Goal: Task Accomplishment & Management: Manage account settings

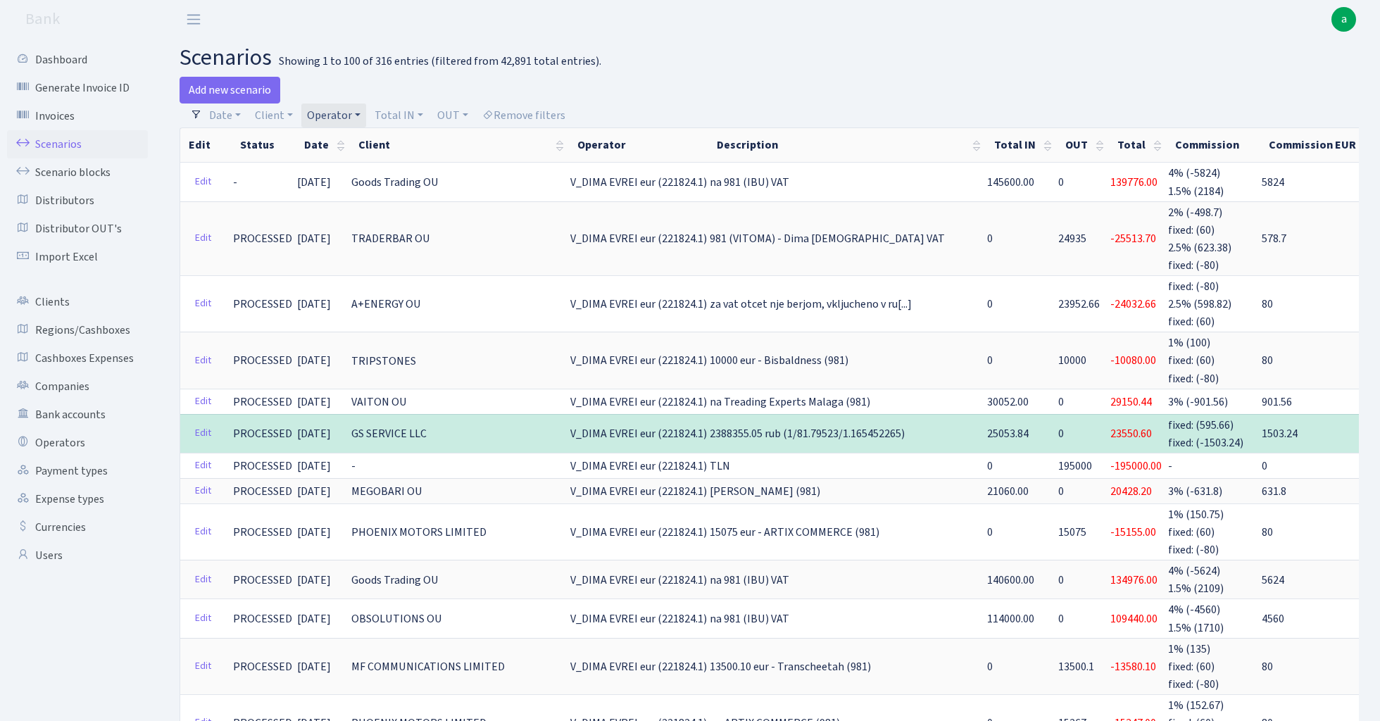
select select "100"
click at [337, 117] on link "Operator" at bounding box center [333, 116] width 65 height 24
click at [337, 175] on input "search" at bounding box center [358, 166] width 104 height 22
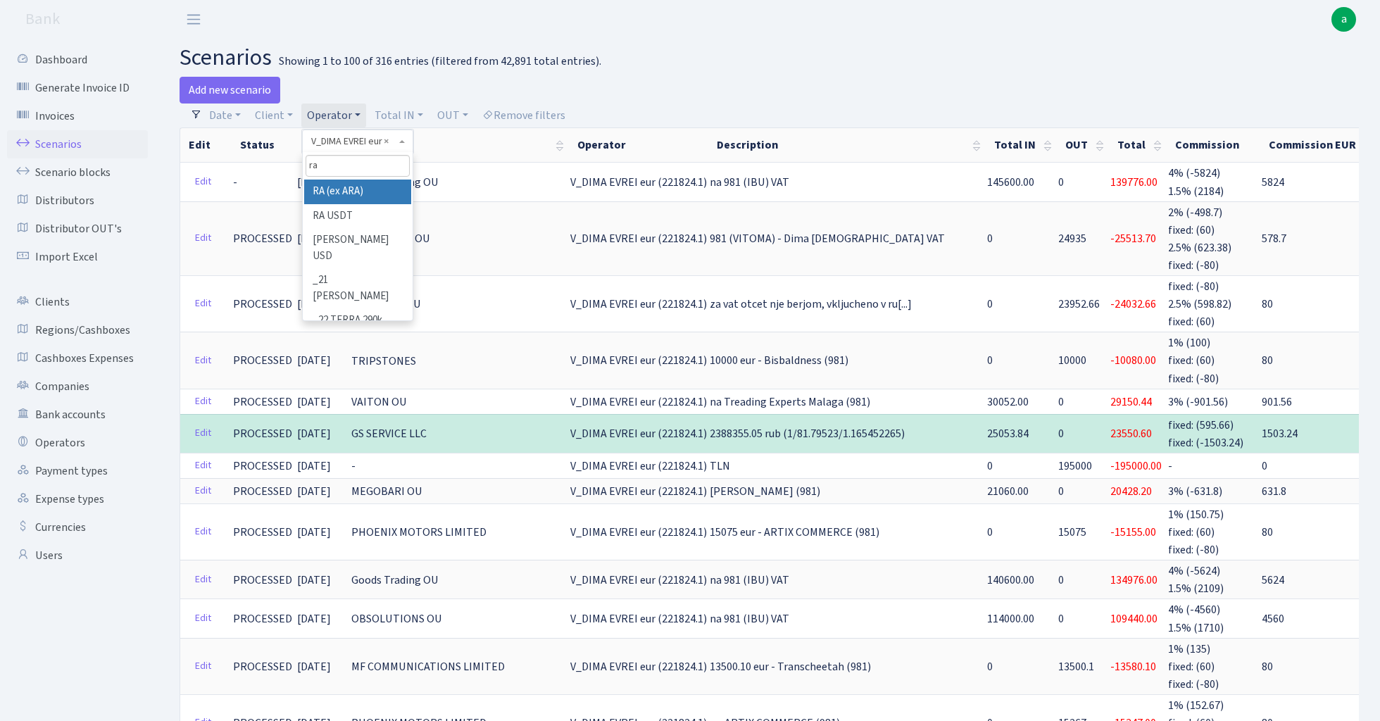
type input "ra"
click at [352, 184] on li "RA (ex ARA)" at bounding box center [357, 192] width 106 height 25
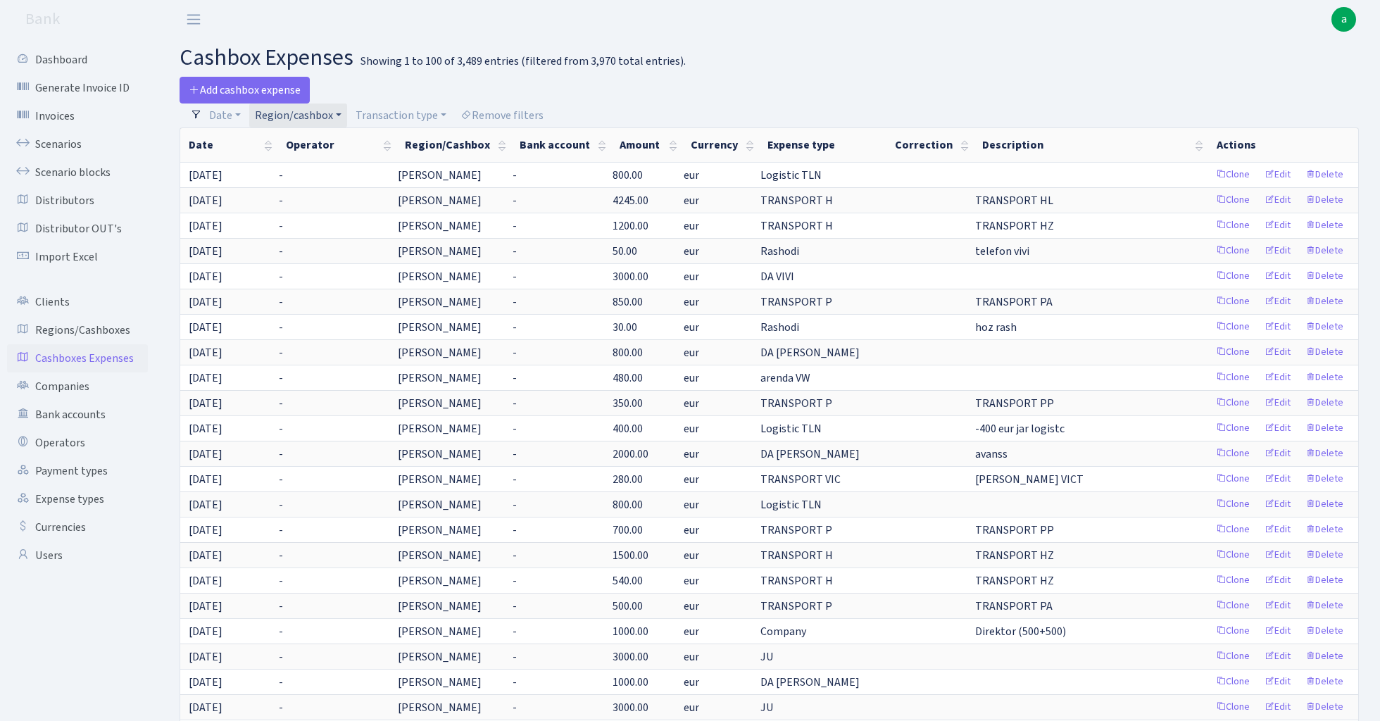
select select "100"
click at [317, 111] on link "Region/cashbox" at bounding box center [298, 116] width 98 height 24
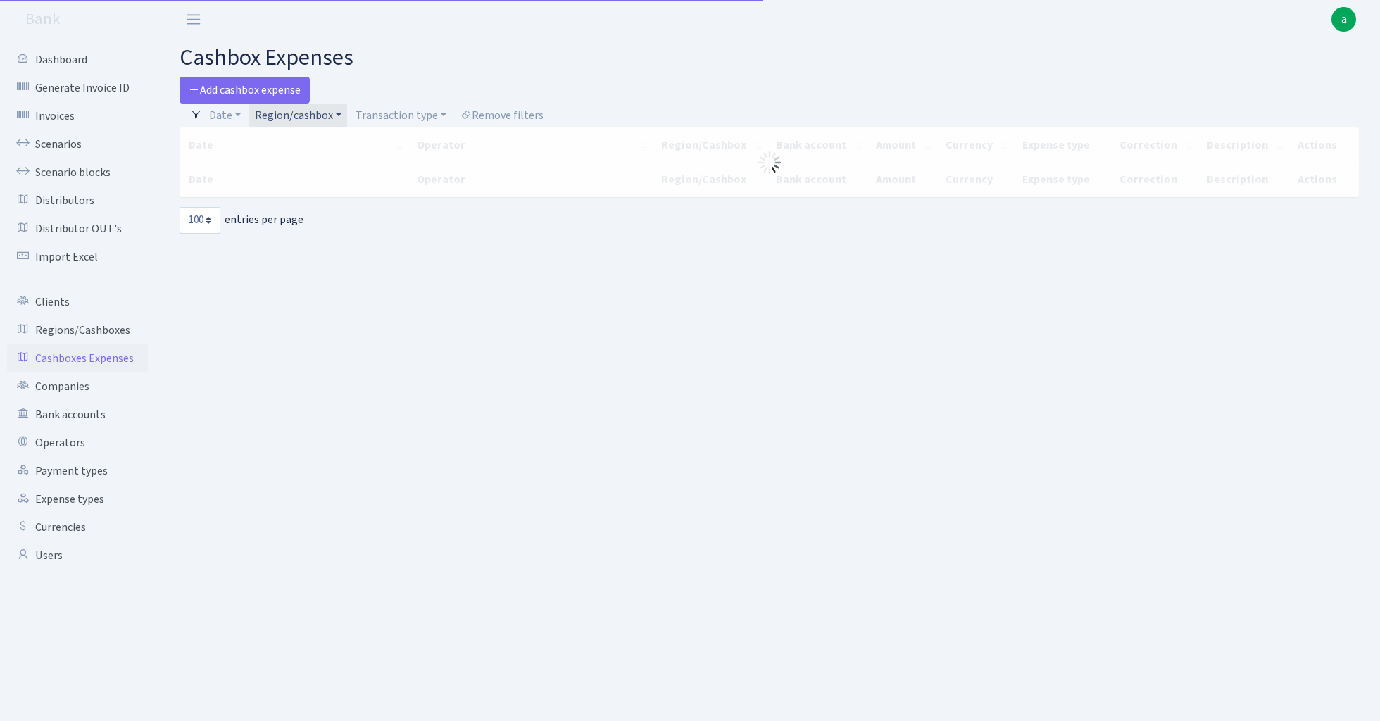
select select "100"
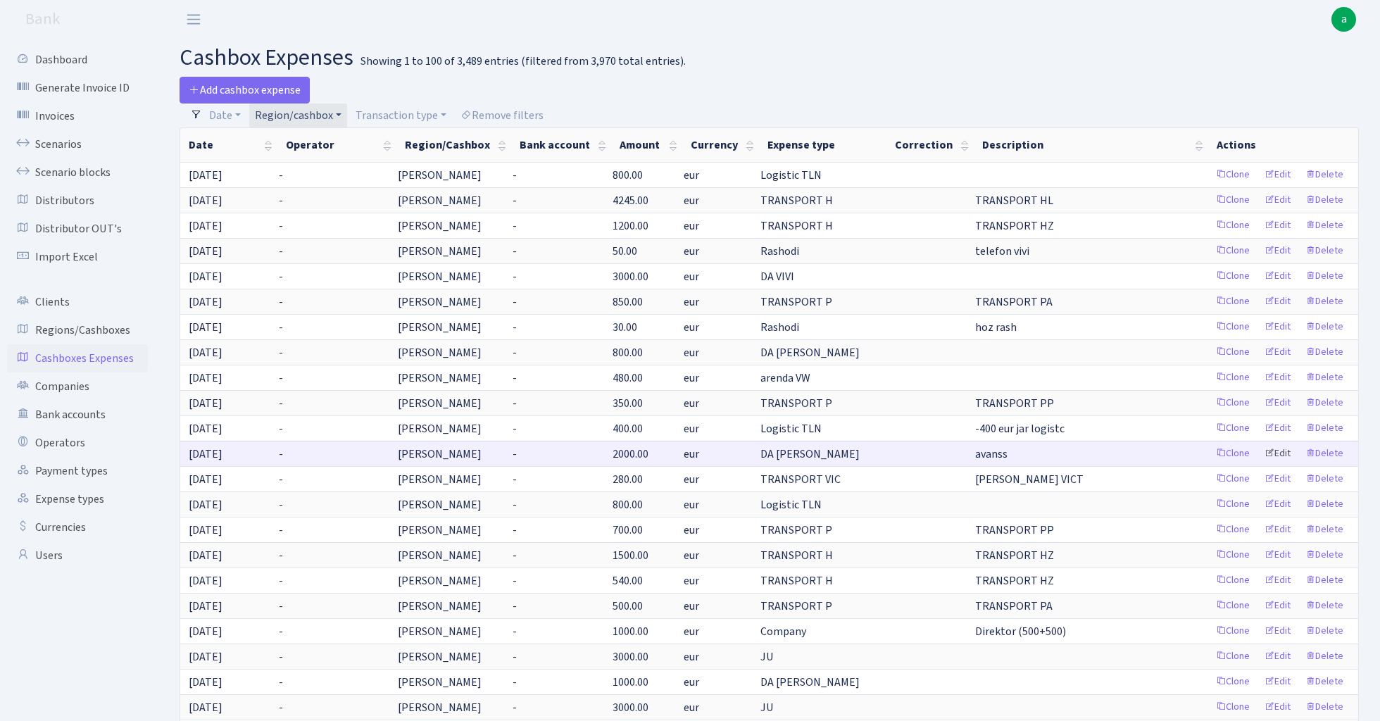
click at [1277, 454] on link "Edit" at bounding box center [1277, 454] width 39 height 22
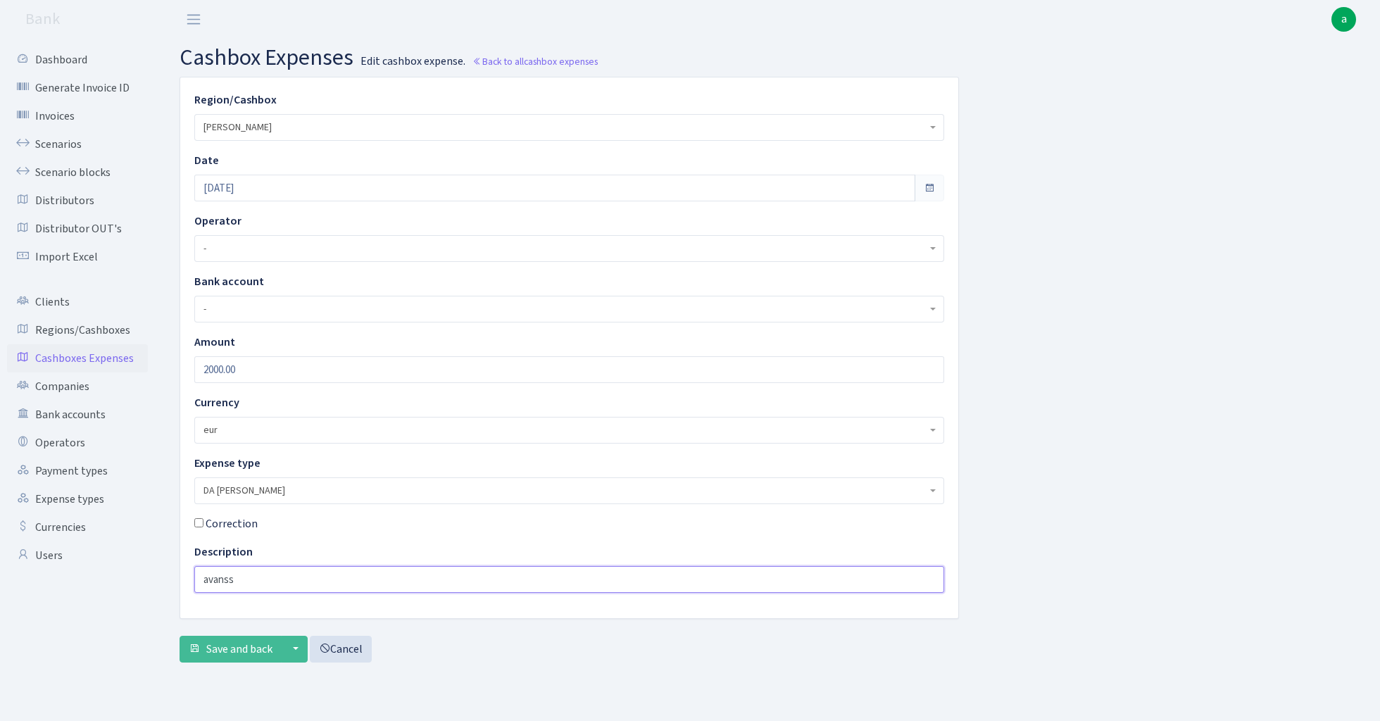
click at [218, 585] on input "avanss" at bounding box center [569, 579] width 750 height 27
type input "Piemaksa 200 eur 2025.07+ 1800 eur 2025.01-07 TLN transports"
click at [232, 642] on span "Save and back" at bounding box center [239, 649] width 66 height 15
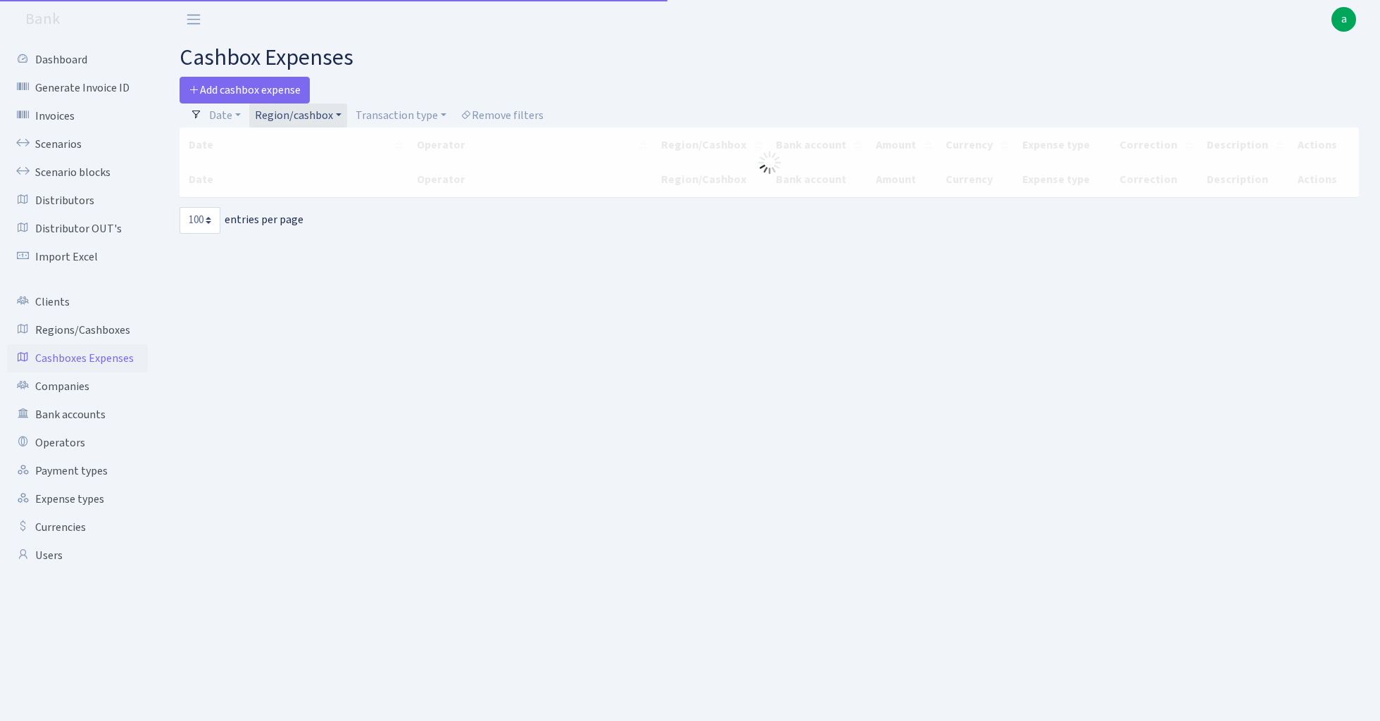
select select "100"
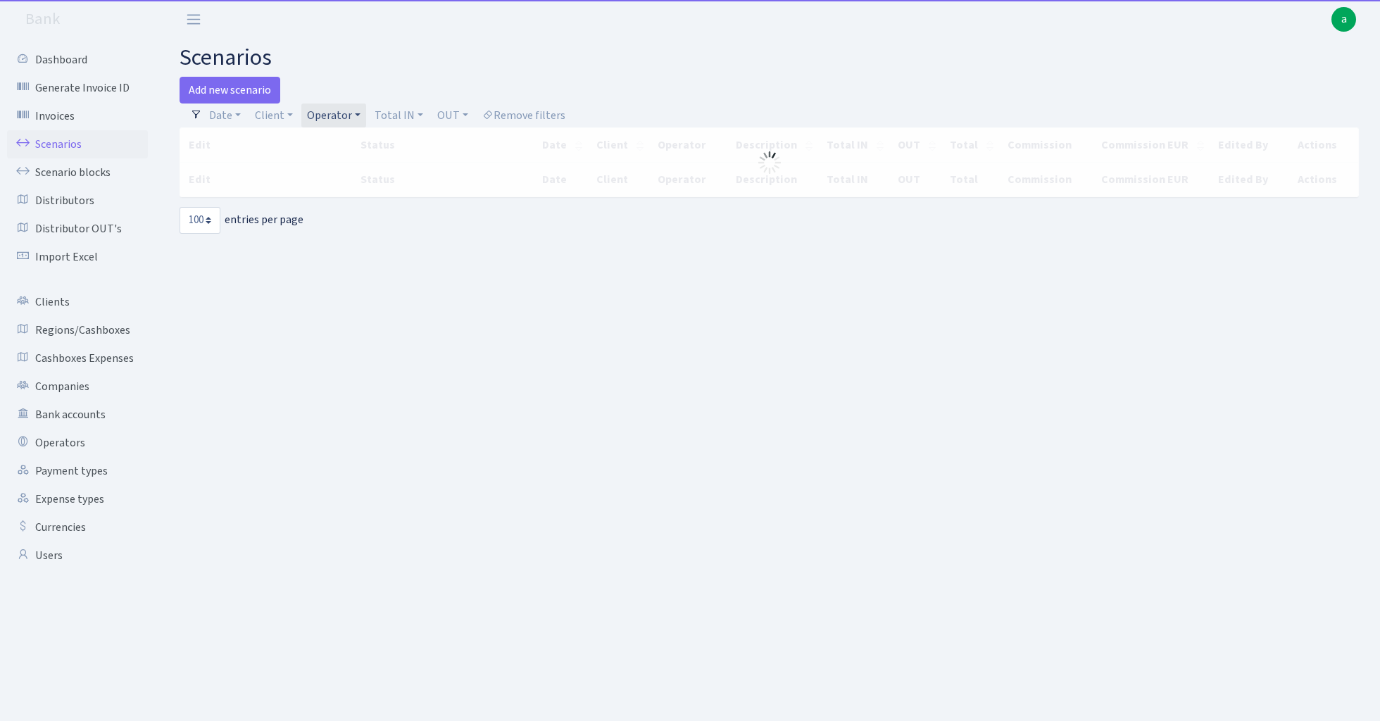
select select "100"
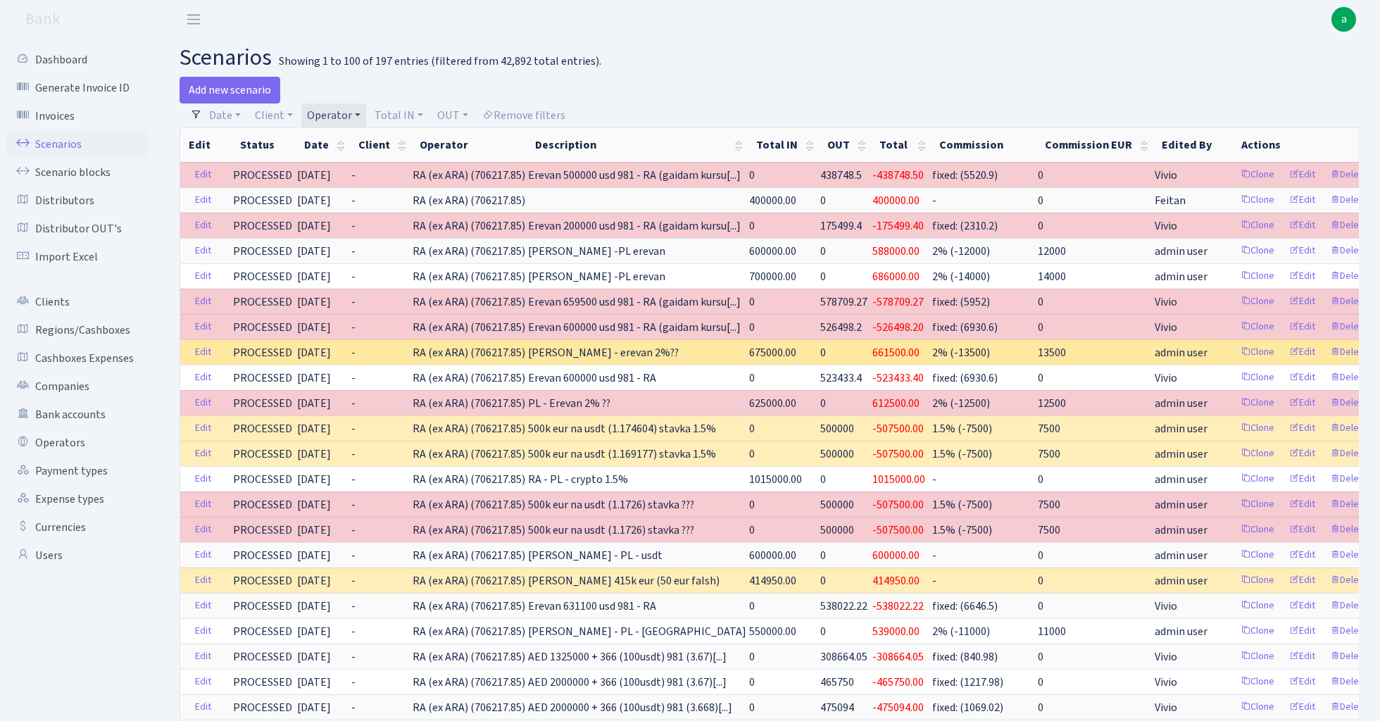
click at [753, 352] on span "675000.00" at bounding box center [772, 352] width 47 height 15
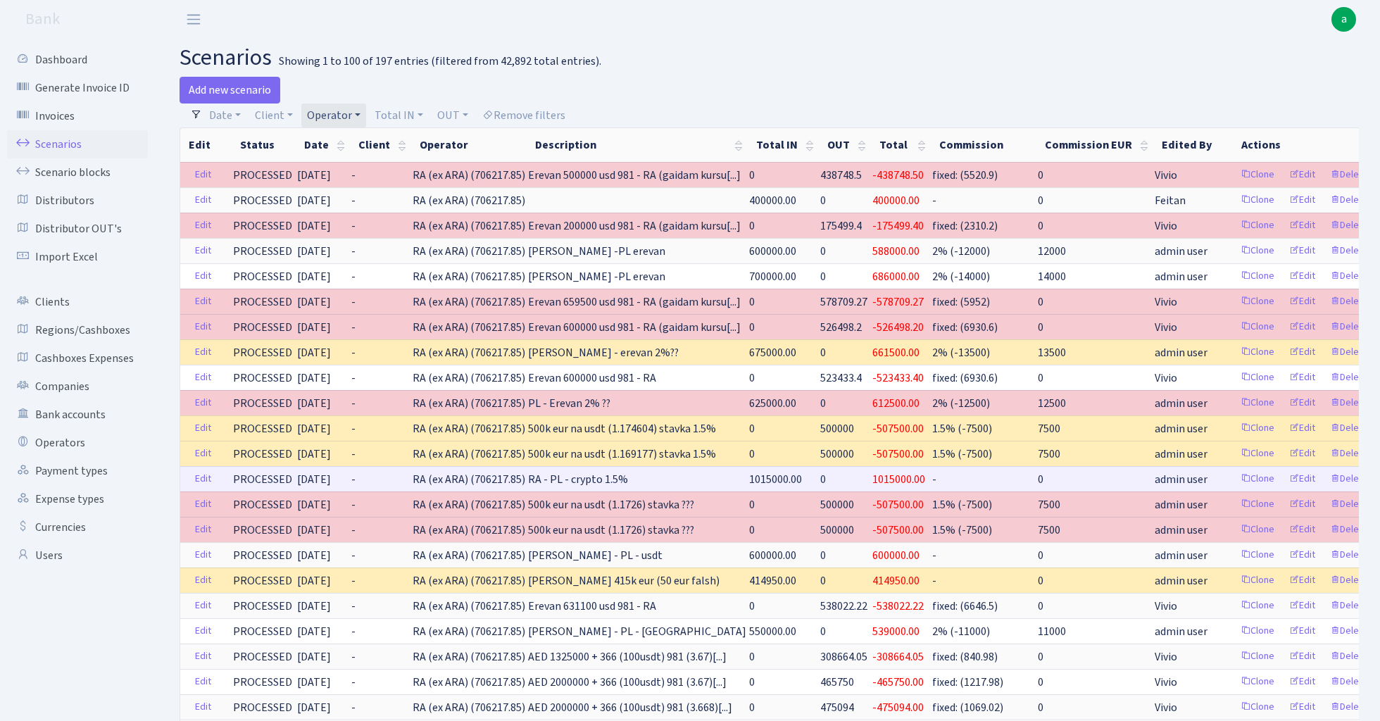
copy span "675000.00"
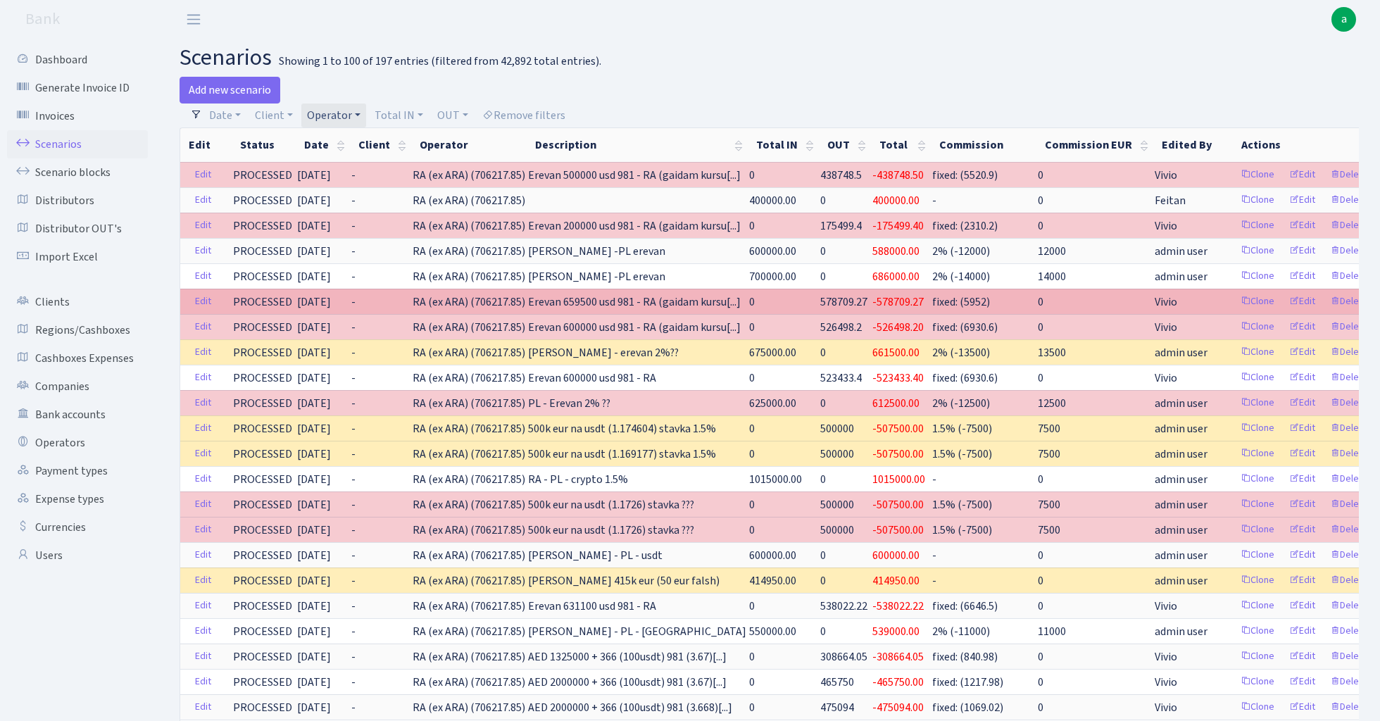
click at [576, 296] on span "Erevan 659500 usd 981 - RA (gaidam kursu[...]" at bounding box center [634, 301] width 213 height 15
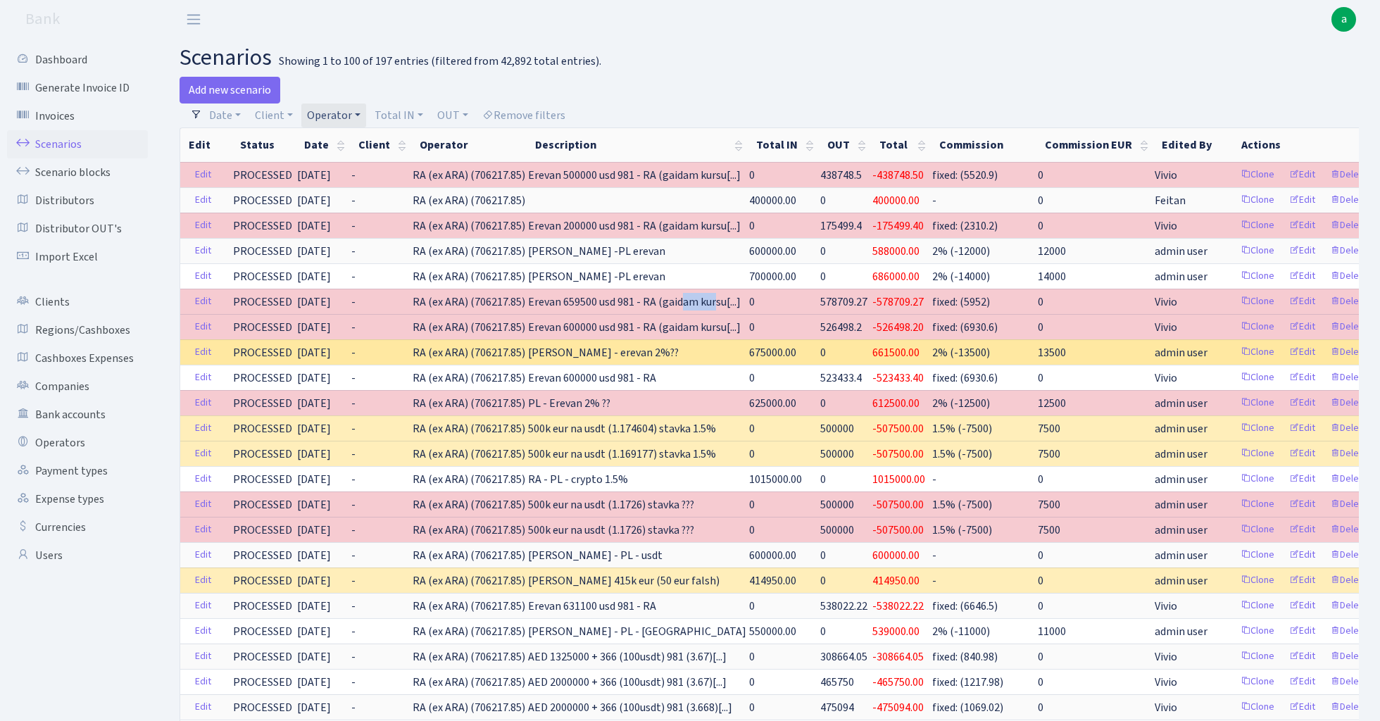
copy span "659500"
